Goal: Transaction & Acquisition: Download file/media

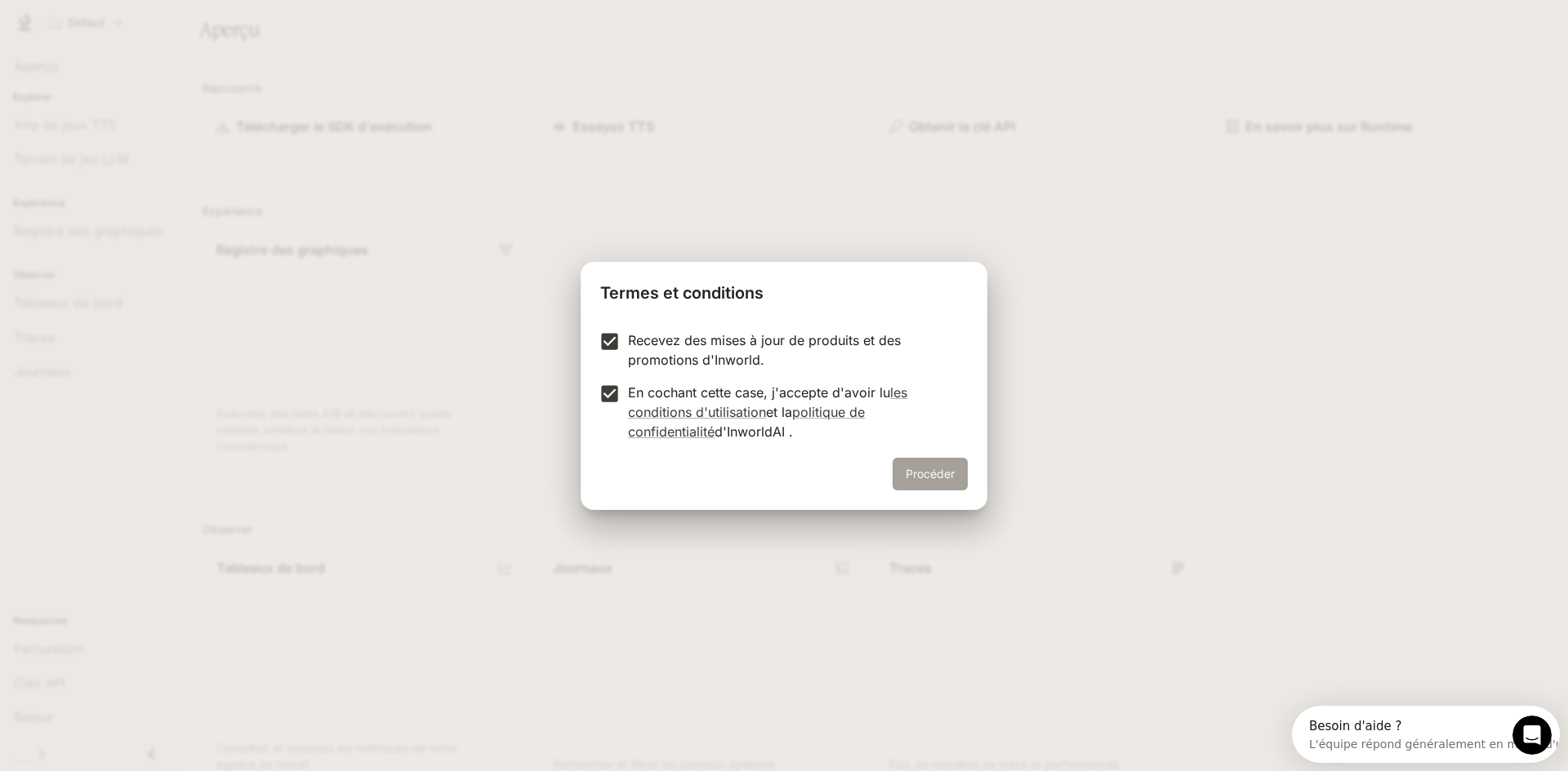
click at [923, 476] on font "Procéder" at bounding box center [930, 474] width 49 height 14
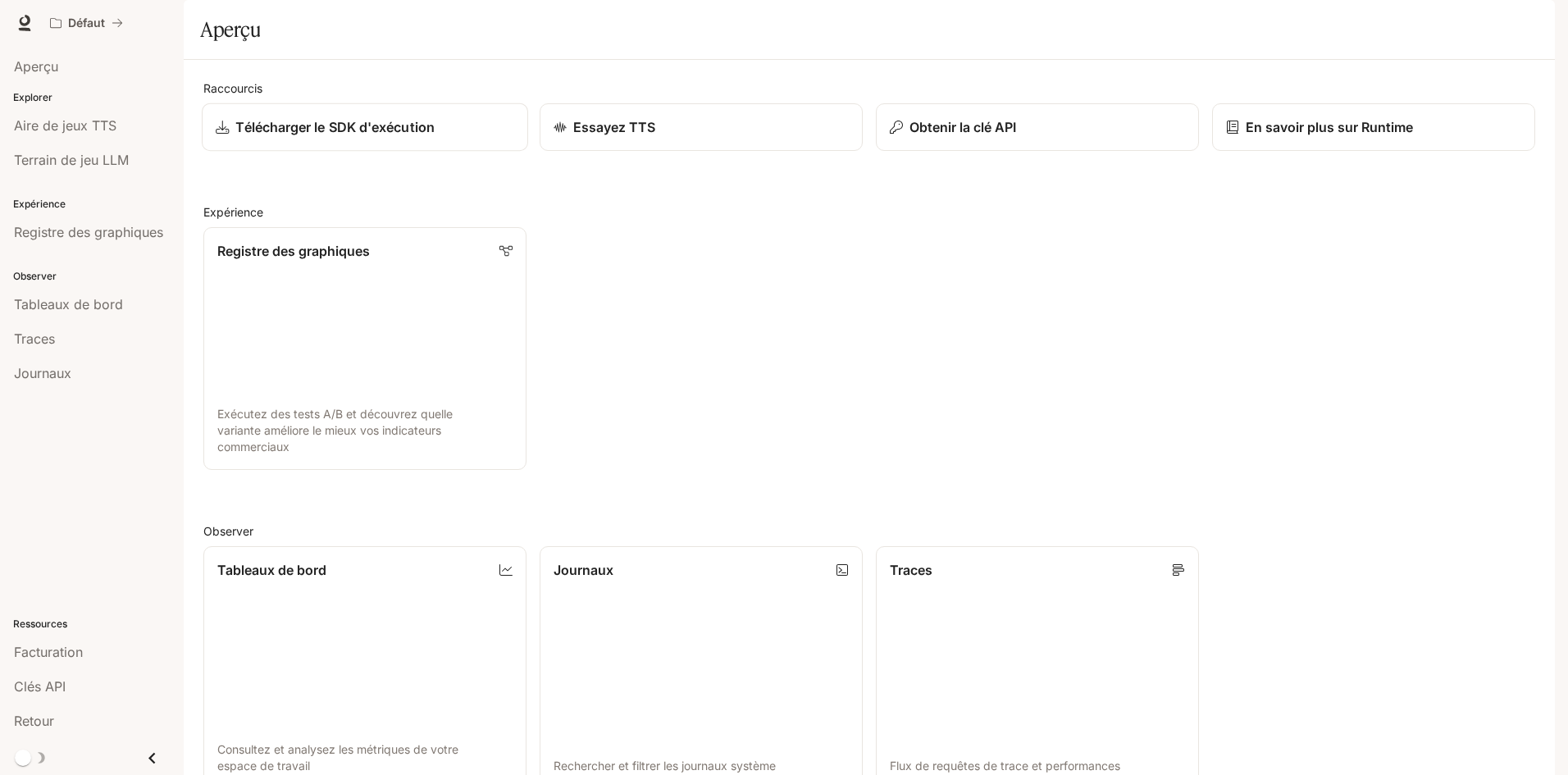
click at [273, 135] on font "Télécharger le SDK d'exécution" at bounding box center [335, 127] width 199 height 17
